Goal: Task Accomplishment & Management: Use online tool/utility

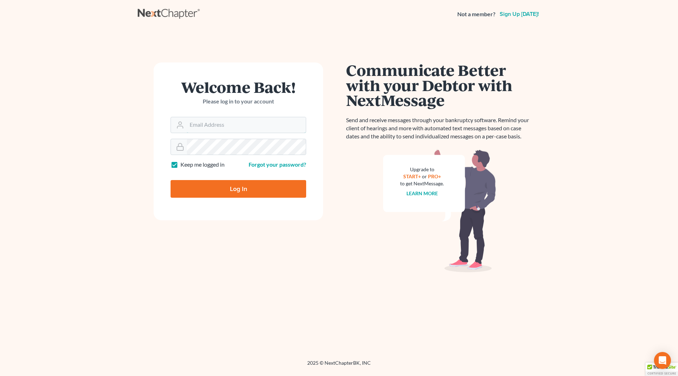
type input "gg@cgwesq.com"
click at [253, 192] on input "Log In" at bounding box center [239, 189] width 136 height 18
type input "Thinking..."
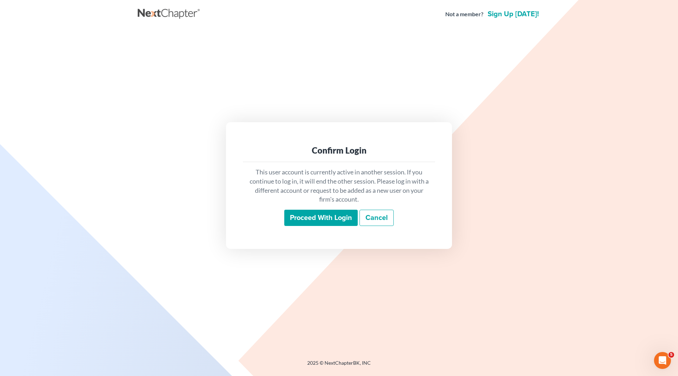
click at [312, 219] on input "Proceed with login" at bounding box center [320, 218] width 73 height 16
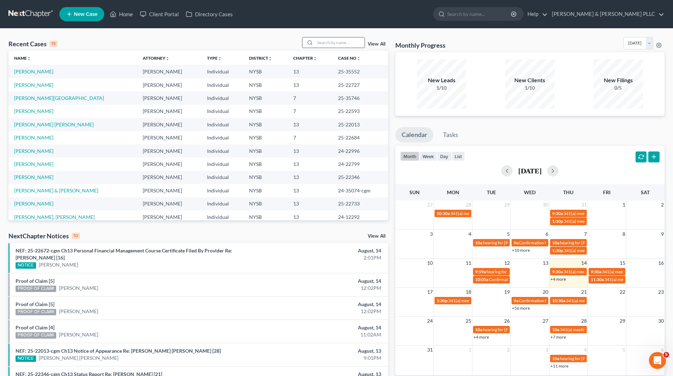
click at [357, 45] on input "search" at bounding box center [339, 42] width 49 height 10
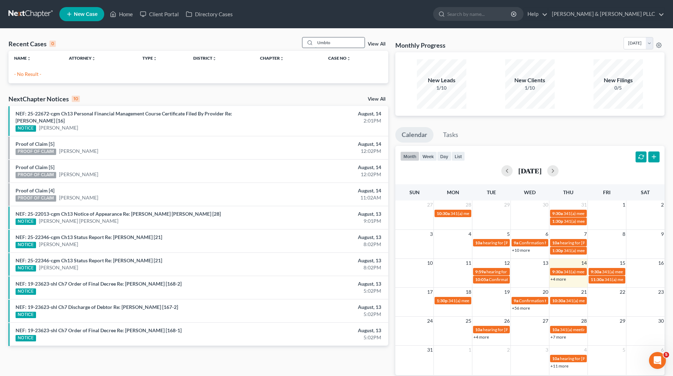
click at [332, 44] on input "Umbto" at bounding box center [339, 42] width 49 height 10
type input "U"
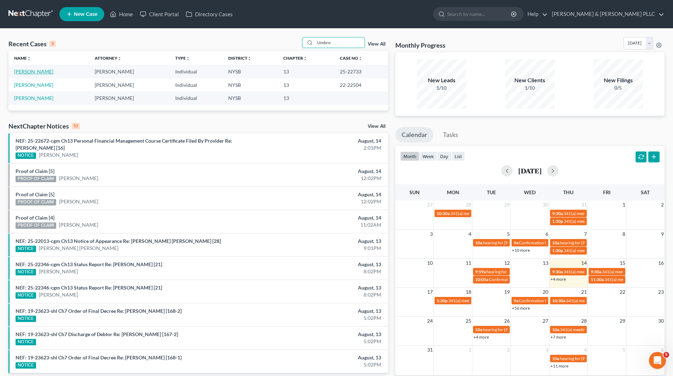
type input "Umbro"
click at [36, 71] on link "[PERSON_NAME]" at bounding box center [33, 72] width 39 height 6
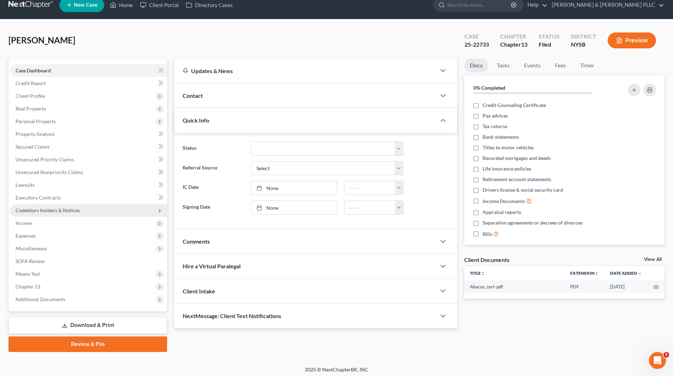
scroll to position [12, 0]
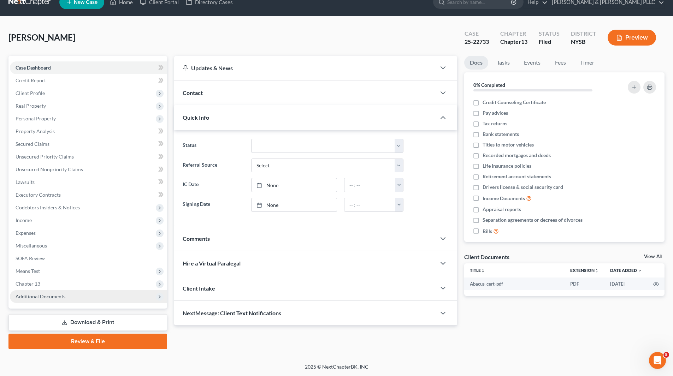
click at [65, 296] on span "Additional Documents" at bounding box center [88, 296] width 157 height 13
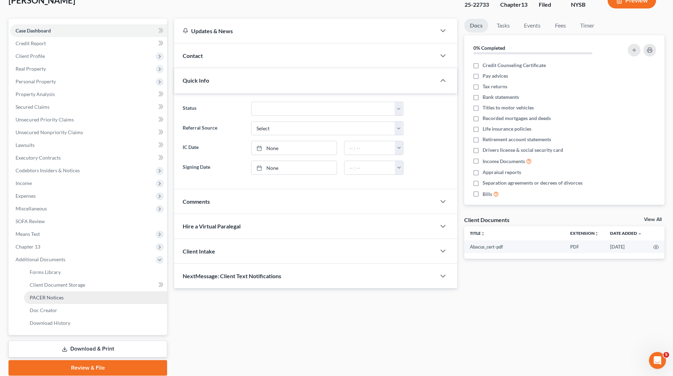
scroll to position [76, 0]
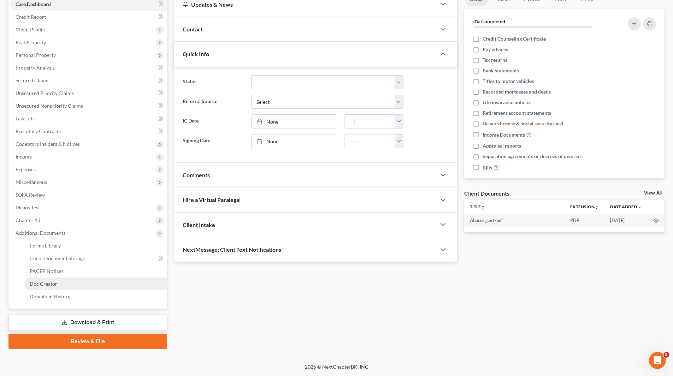
click at [54, 285] on span "Doc Creator" at bounding box center [44, 284] width 28 height 6
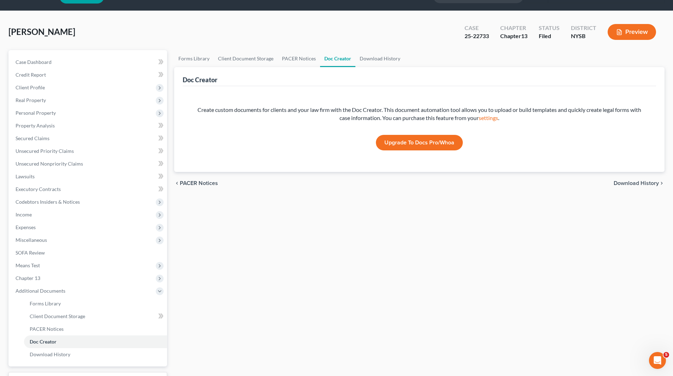
scroll to position [76, 0]
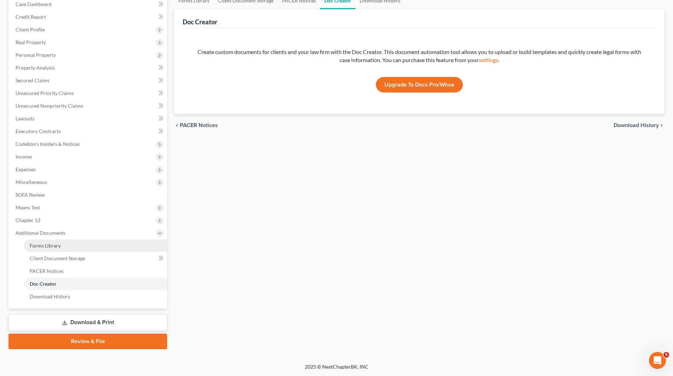
click at [50, 249] on link "Forms Library" at bounding box center [95, 246] width 143 height 13
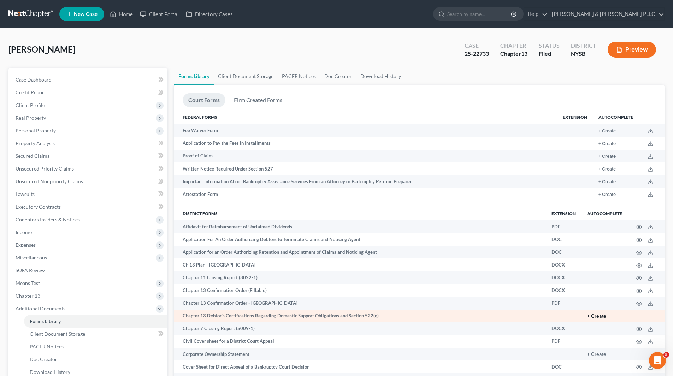
click at [594, 314] on button "+ Create" at bounding box center [596, 316] width 19 height 5
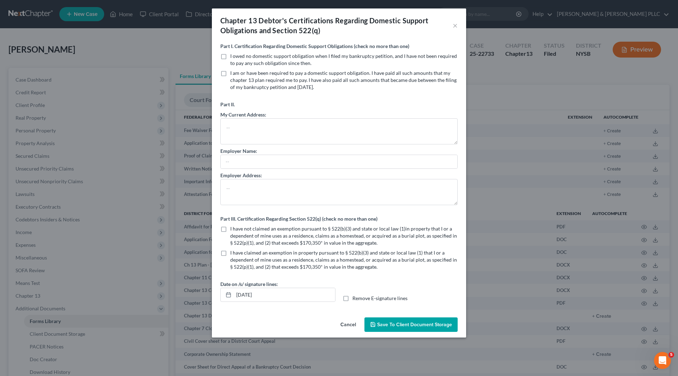
click at [230, 56] on label "I owed no domestic support obligation when I filed my bankruptcy petition, and …" at bounding box center [344, 60] width 228 height 14
click at [233, 56] on input "I owed no domestic support obligation when I filed my bankruptcy petition, and …" at bounding box center [235, 55] width 5 height 5
checkbox input "true"
click at [230, 251] on label "I have claimed an exemption in property pursuant to § 522(b)(3) and state or lo…" at bounding box center [344, 259] width 228 height 21
click at [233, 251] on input "I have claimed an exemption in property pursuant to § 522(b)(3) and state or lo…" at bounding box center [235, 251] width 5 height 5
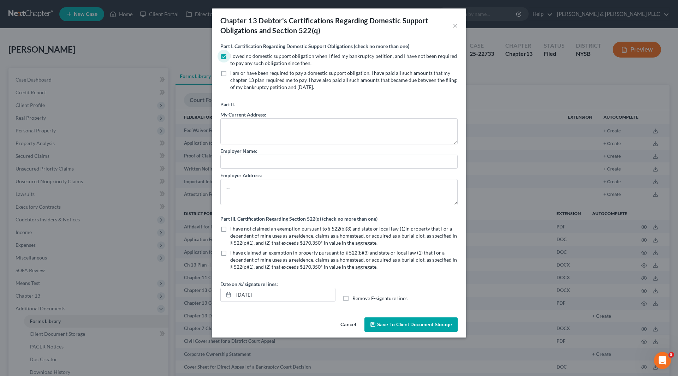
checkbox input "true"
click at [396, 328] on span "Save to Client Document Storage" at bounding box center [414, 325] width 75 height 6
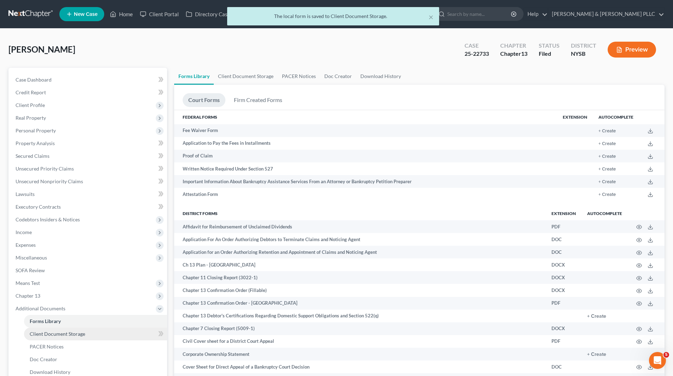
click at [72, 336] on span "Client Document Storage" at bounding box center [57, 334] width 55 height 6
select select "0"
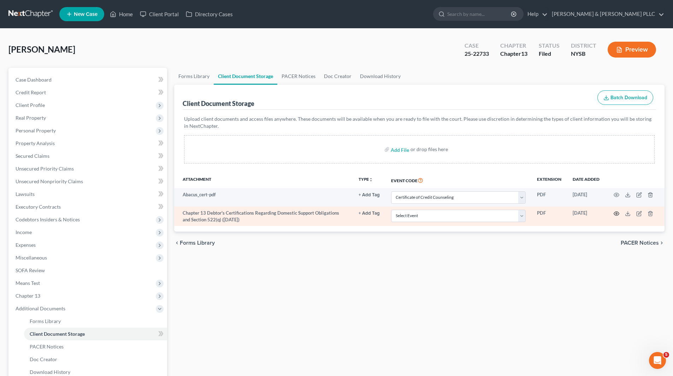
click at [617, 213] on circle "button" at bounding box center [616, 213] width 1 height 1
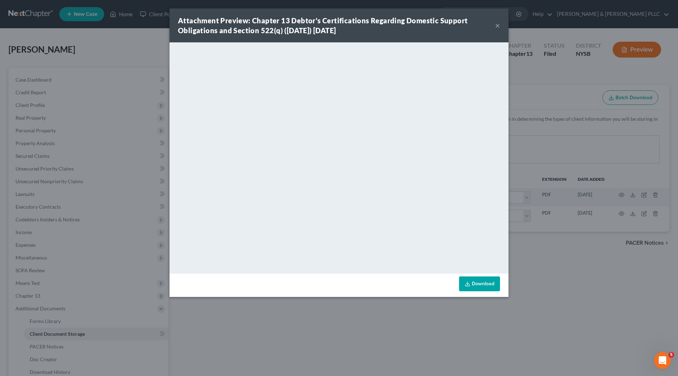
click at [498, 25] on button "×" at bounding box center [497, 25] width 5 height 8
